Goal: Task Accomplishment & Management: Manage account settings

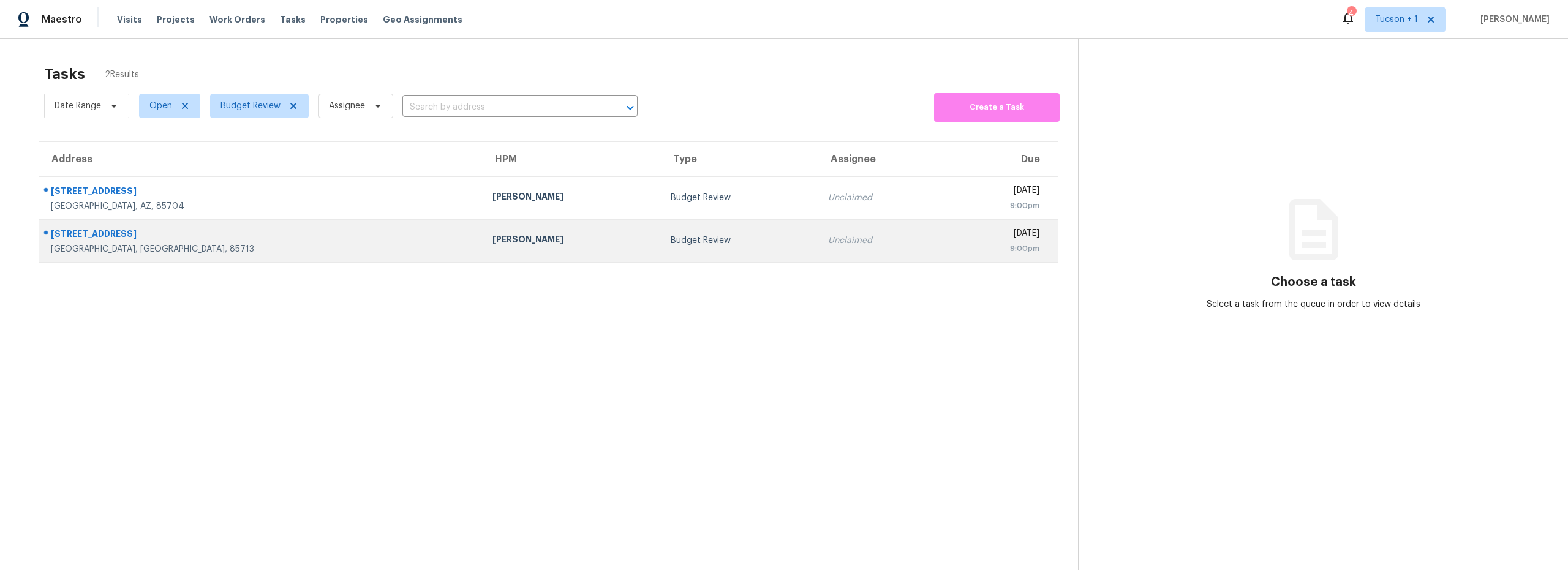
click at [210, 252] on div "Tucson, AZ, 85713" at bounding box center [262, 249] width 422 height 13
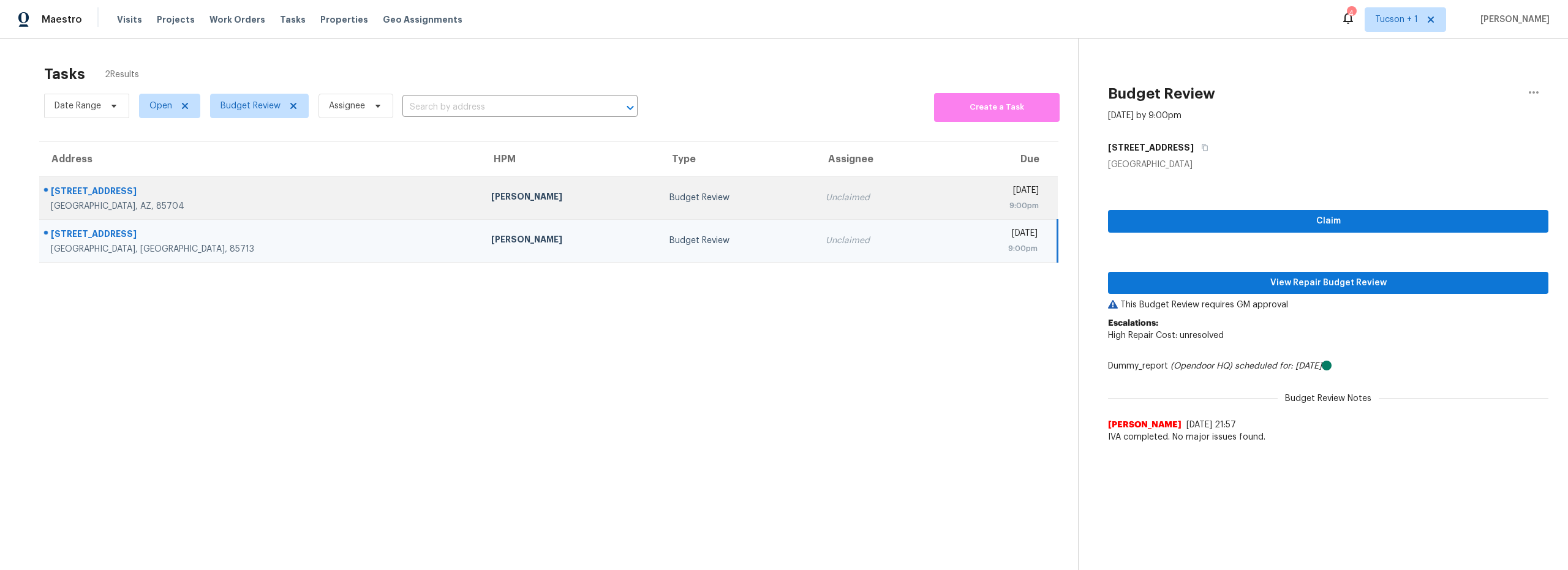
click at [246, 200] on div "Tucson, AZ, 85704" at bounding box center [261, 206] width 421 height 13
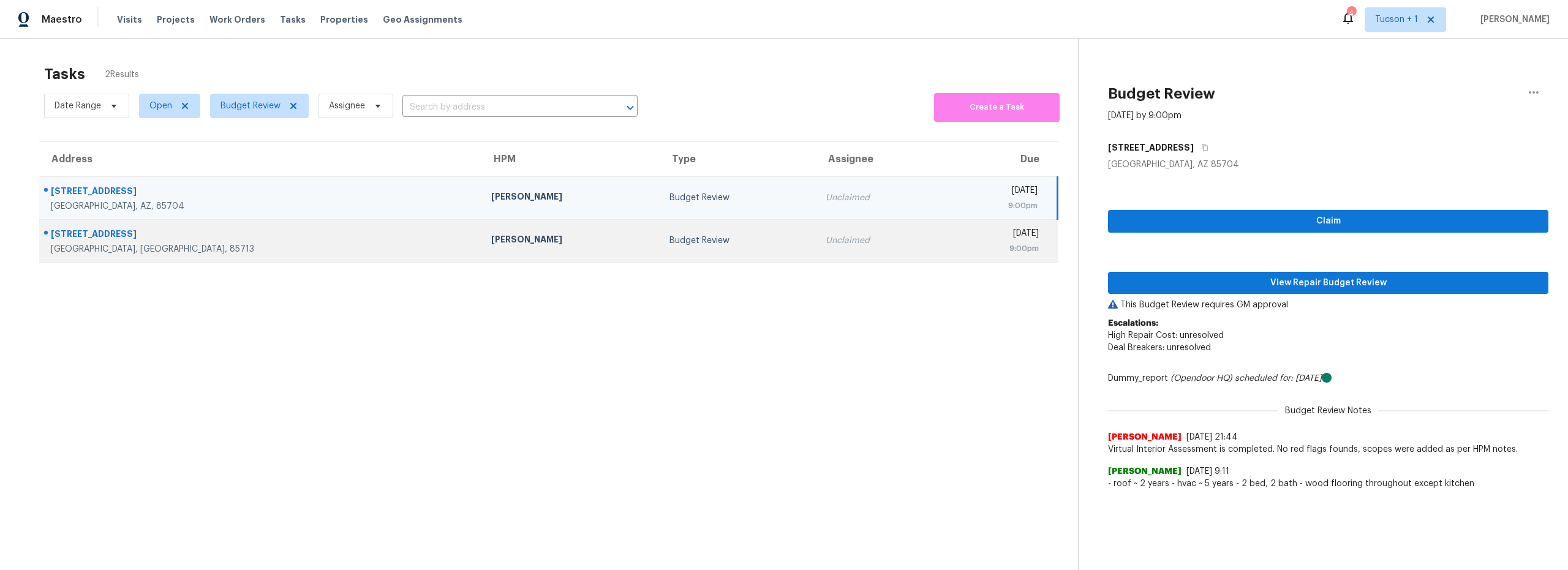
click at [254, 239] on div "1881 W Horn Mesa Pl" at bounding box center [261, 235] width 421 height 15
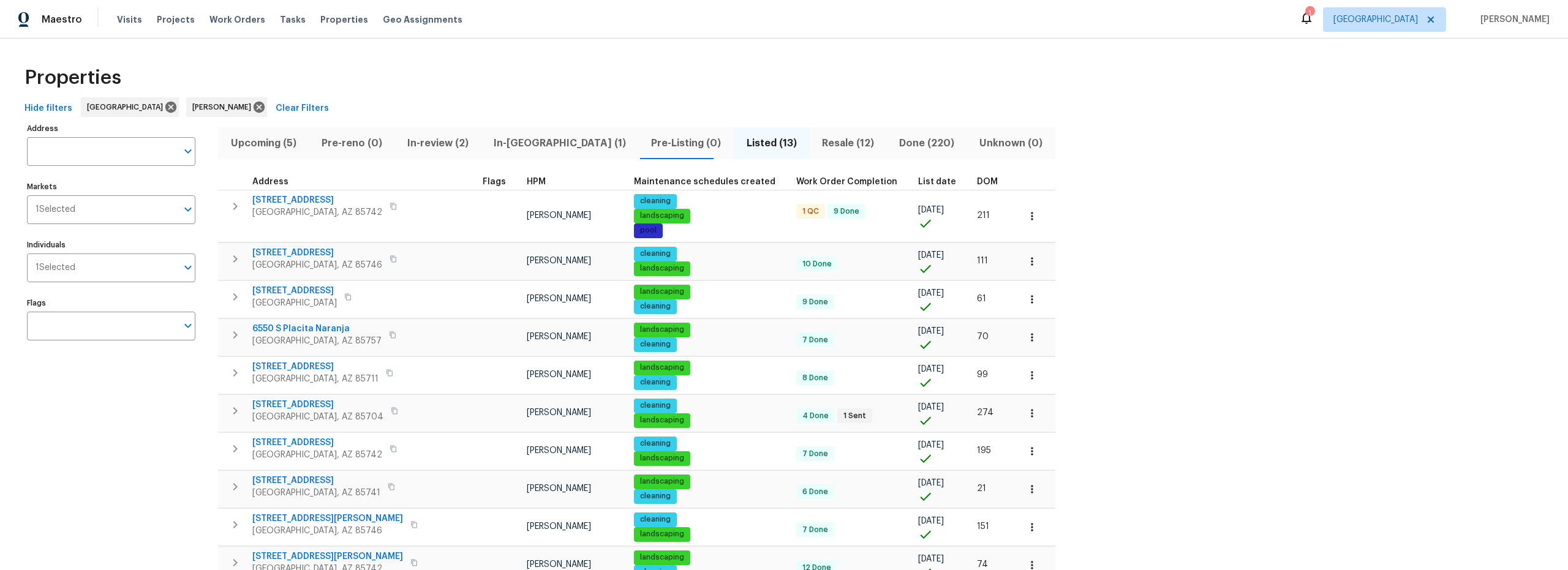
click at [266, 142] on span "Upcoming (5)" at bounding box center [263, 143] width 76 height 17
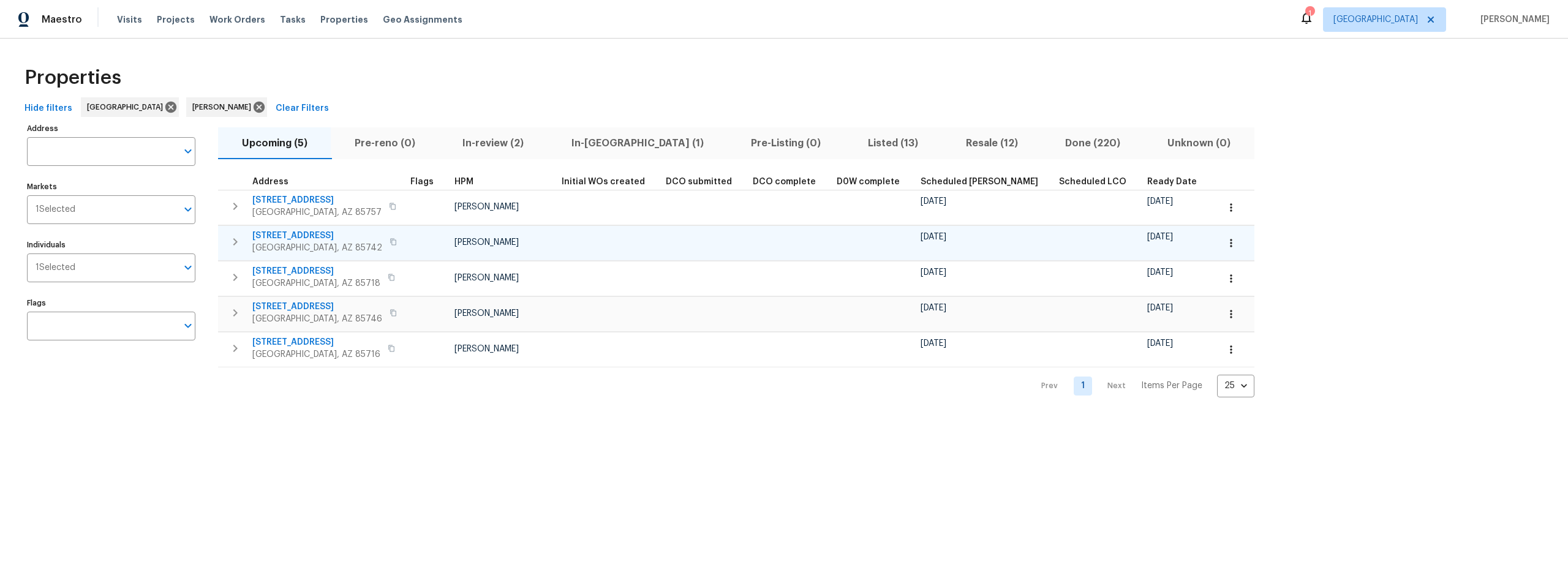
click at [1225, 241] on icon "button" at bounding box center [1231, 242] width 13 height 13
click at [1158, 376] on p "Admin: Repair Budget Review" at bounding box center [1145, 373] width 117 height 13
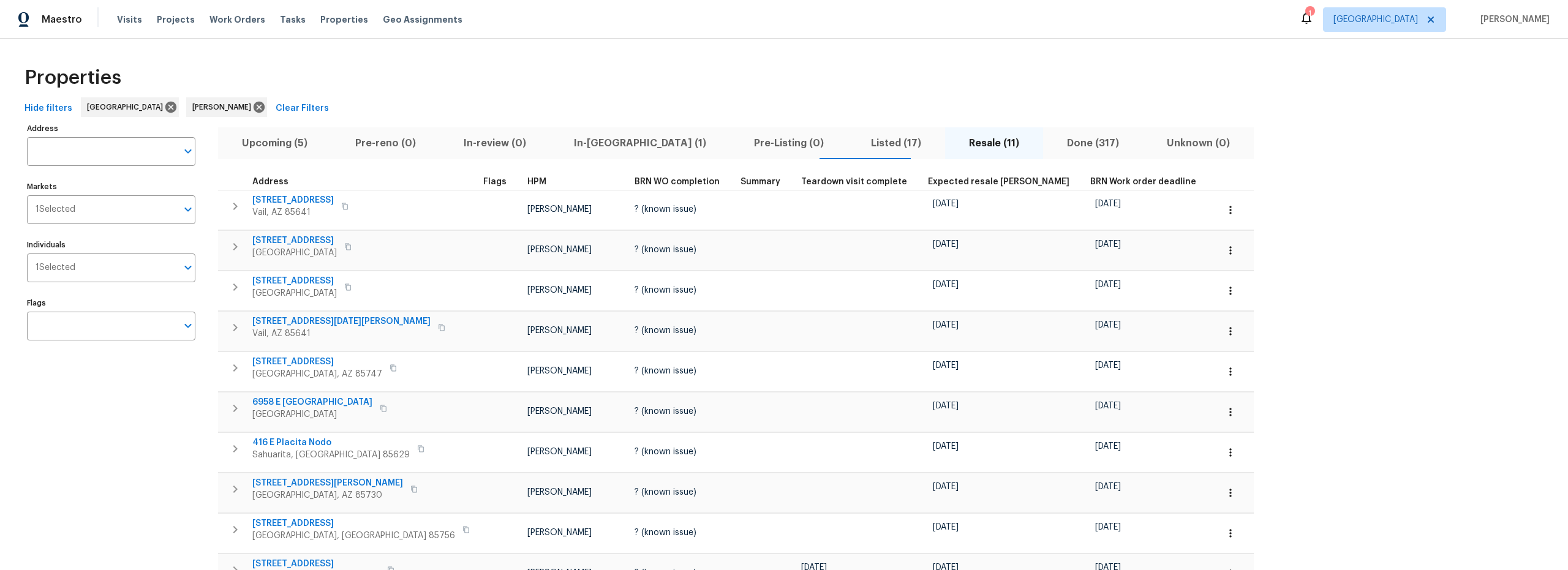
click at [574, 142] on span "In-reno (1)" at bounding box center [640, 143] width 166 height 17
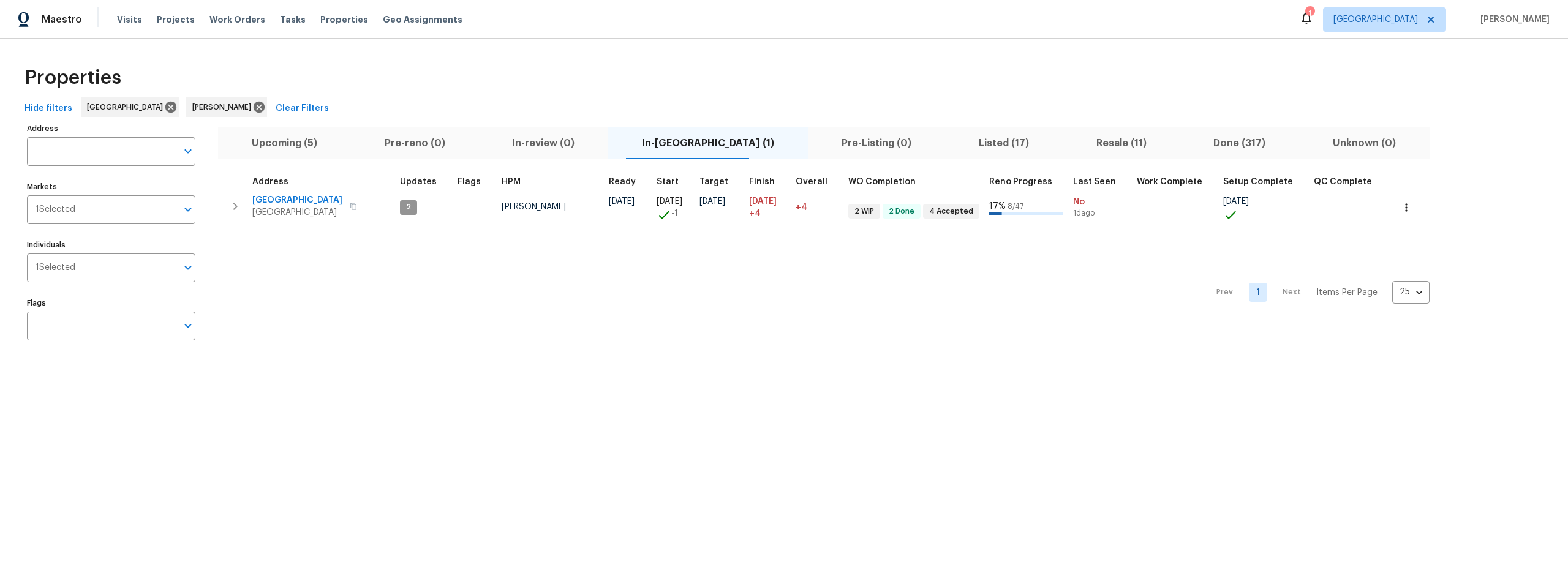
click at [303, 142] on span "Upcoming (5)" at bounding box center [284, 143] width 118 height 17
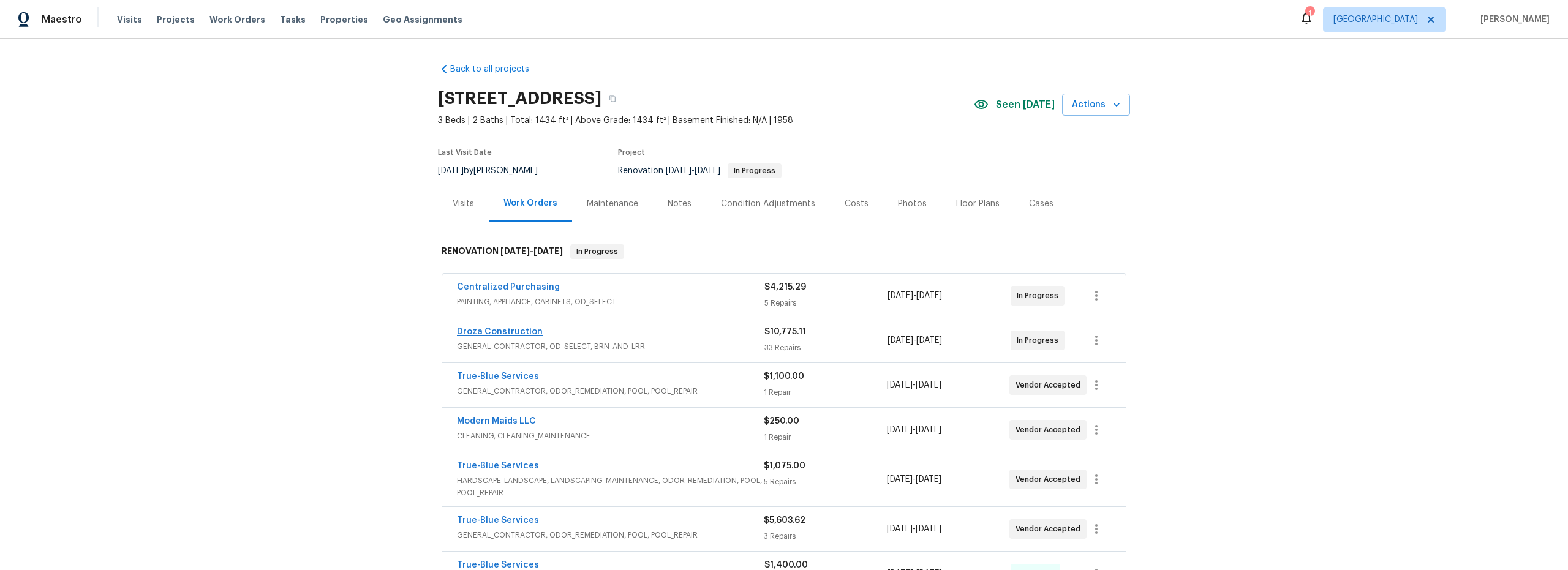
click at [482, 327] on span "Droza Construction" at bounding box center [500, 331] width 86 height 13
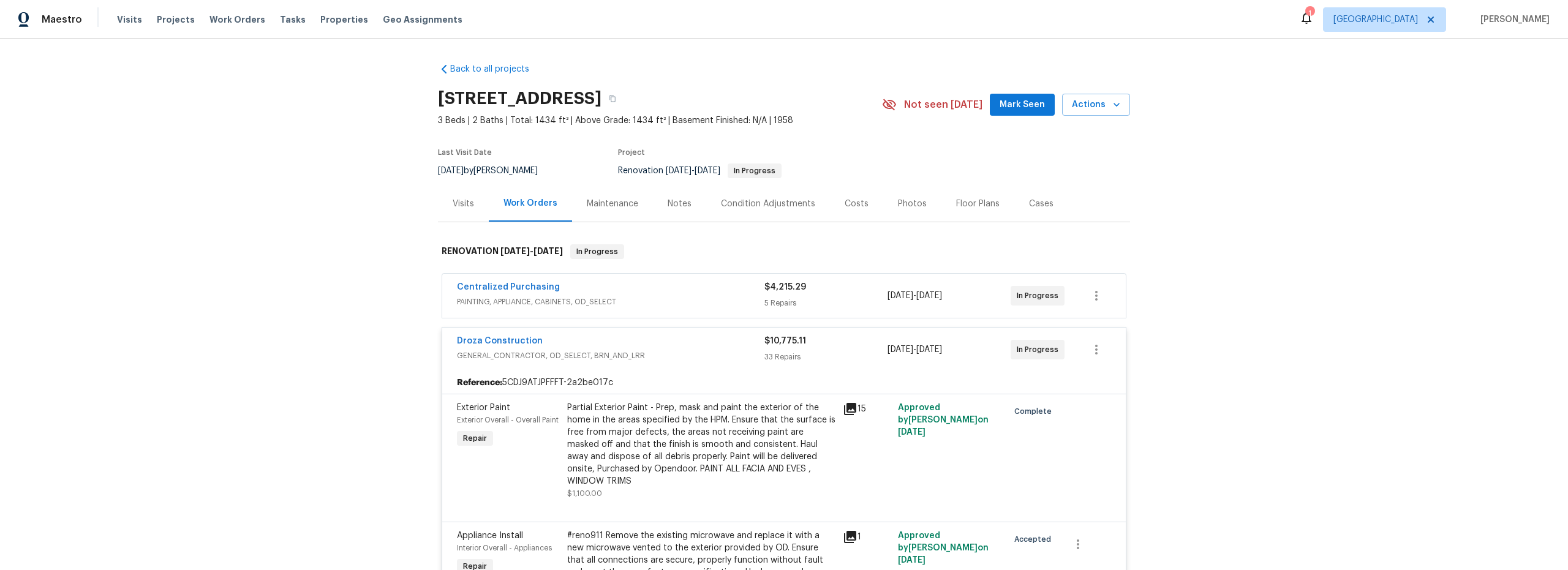
click at [330, 246] on div "Back to all projects [STREET_ADDRESS] 3 Beds | 2 Baths | Total: 1434 ft² | Abov…" at bounding box center [784, 304] width 1568 height 531
